Goal: Task Accomplishment & Management: Use online tool/utility

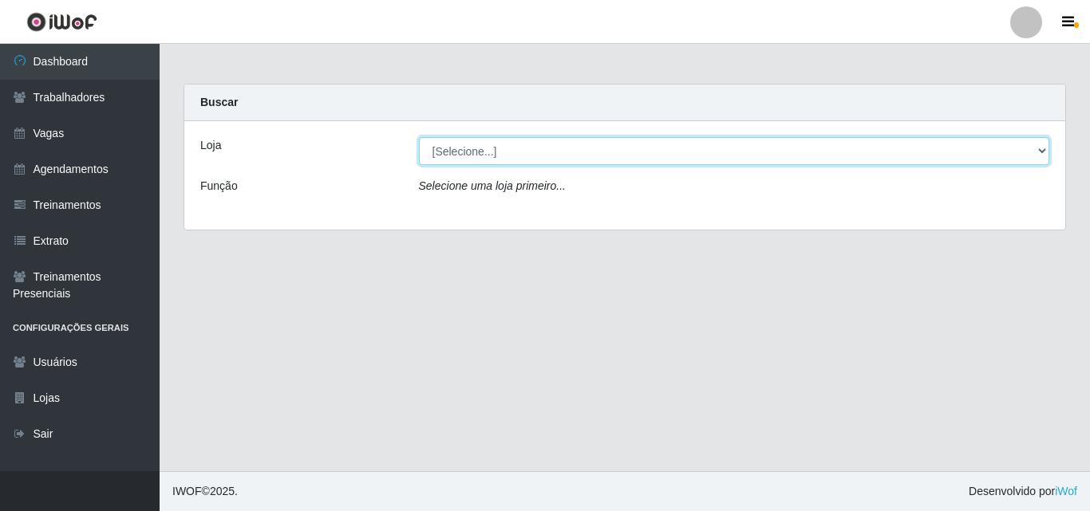
click at [518, 158] on select "[Selecione...] O Cestão - Geisel" at bounding box center [734, 151] width 631 height 28
select select "224"
click at [419, 137] on select "[Selecione...] O Cestão - Geisel" at bounding box center [734, 151] width 631 height 28
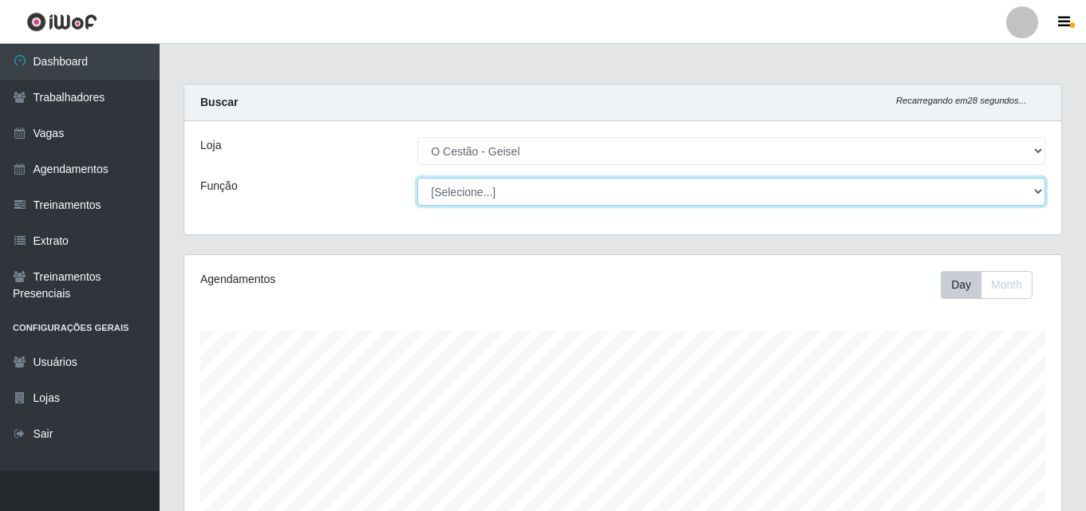
click at [507, 194] on select "[Selecione...] ASG ASG + ASG ++ Auxiliar de Estoque Auxiliar de Estoque + Auxil…" at bounding box center [731, 192] width 628 height 28
select select "22"
click at [417, 178] on select "[Selecione...] ASG ASG + ASG ++ Auxiliar de Estoque Auxiliar de Estoque + Auxil…" at bounding box center [731, 192] width 628 height 28
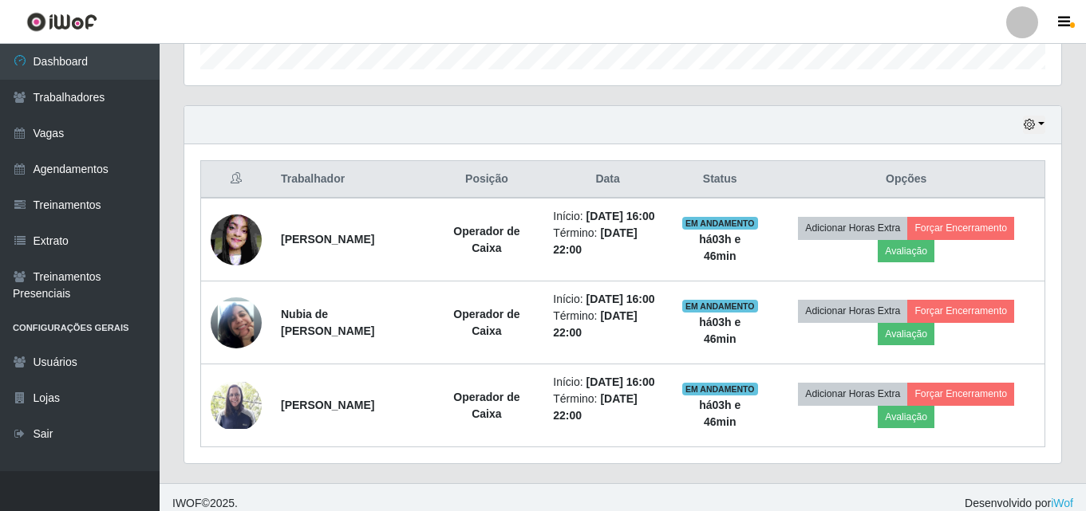
scroll to position [513, 0]
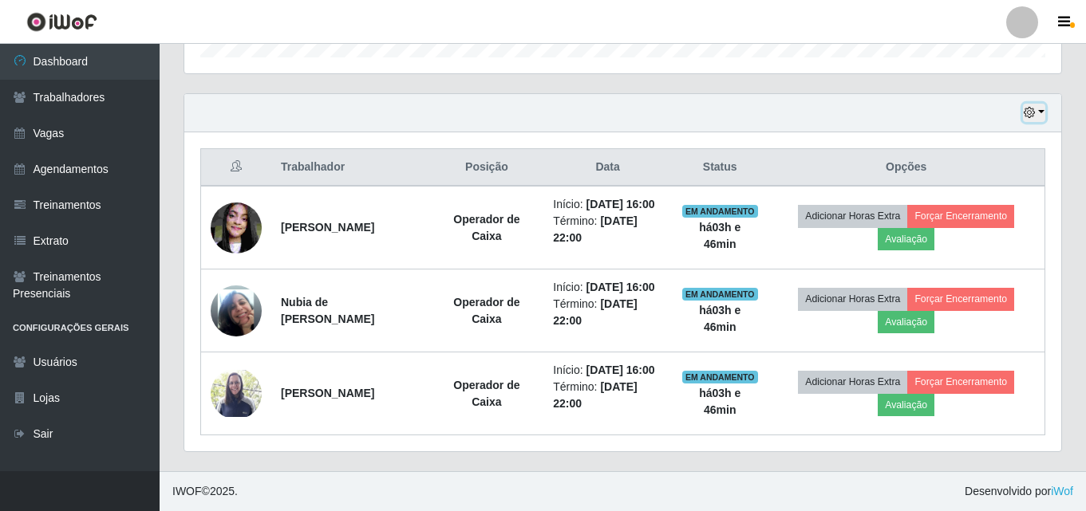
click at [1026, 114] on icon "button" at bounding box center [1029, 112] width 11 height 11
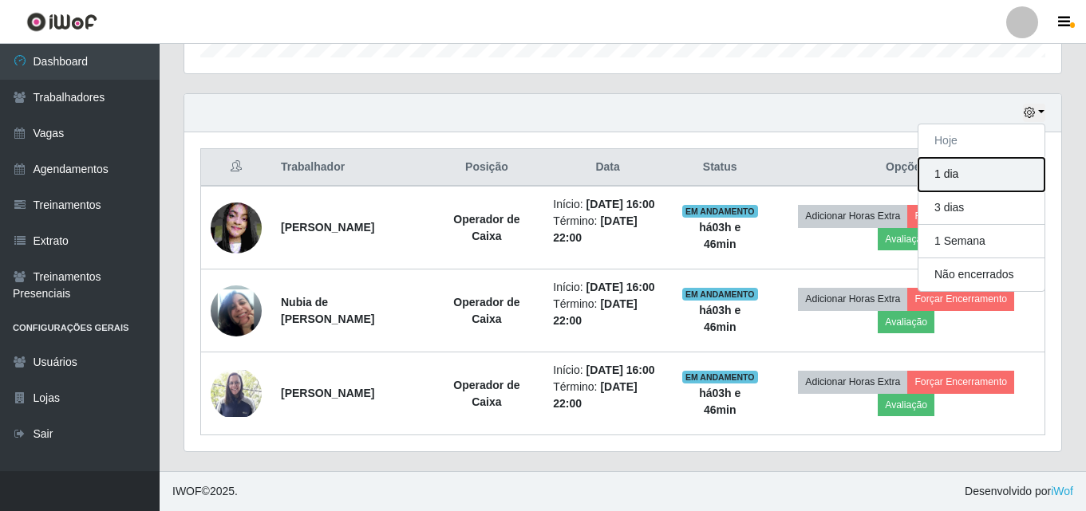
click at [973, 164] on button "1 dia" at bounding box center [981, 175] width 126 height 34
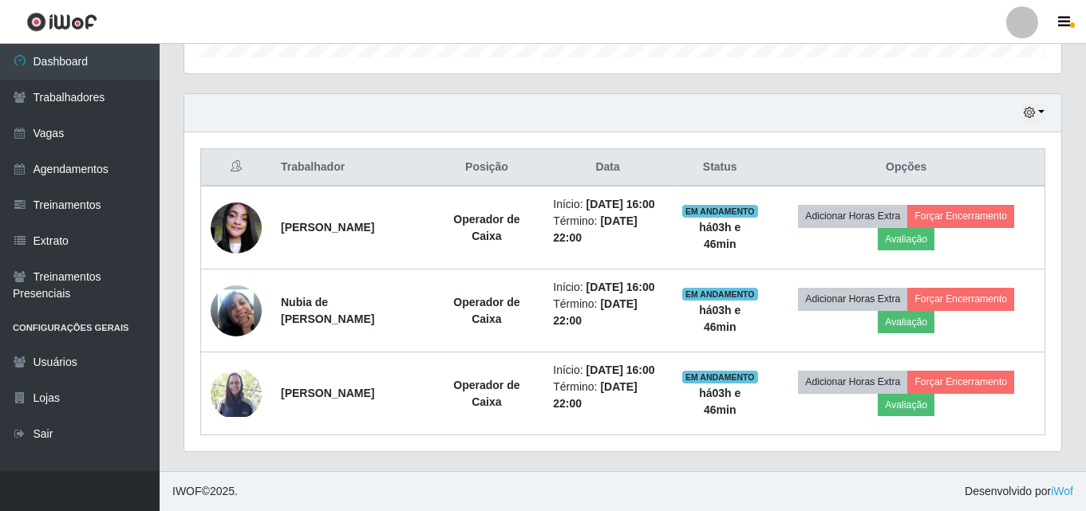
click at [1031, 103] on div "Hoje 1 dia 3 dias 1 Semana Não encerrados" at bounding box center [622, 113] width 877 height 38
click at [1029, 109] on icon "button" at bounding box center [1029, 112] width 11 height 11
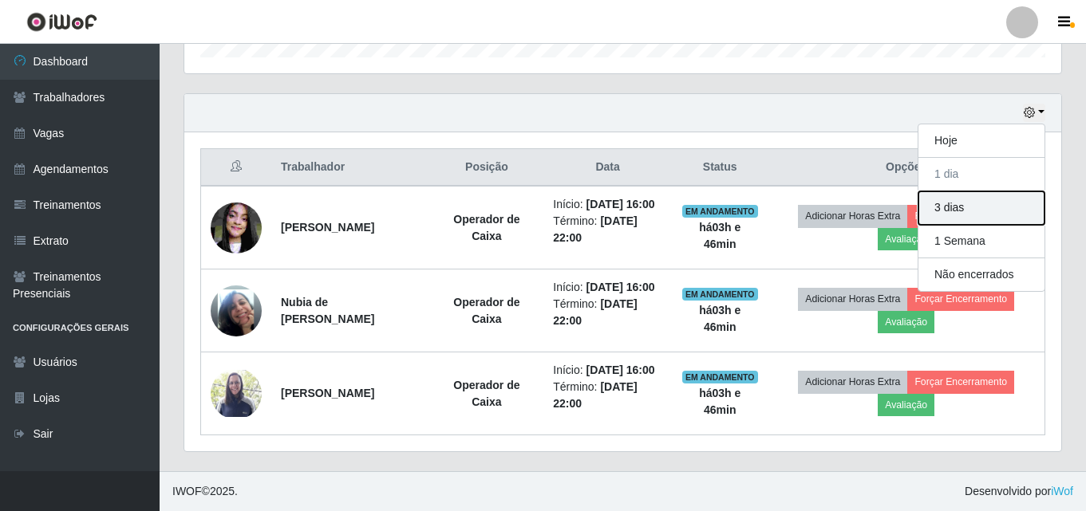
click at [982, 212] on button "3 dias" at bounding box center [981, 208] width 126 height 34
